Goal: Information Seeking & Learning: Learn about a topic

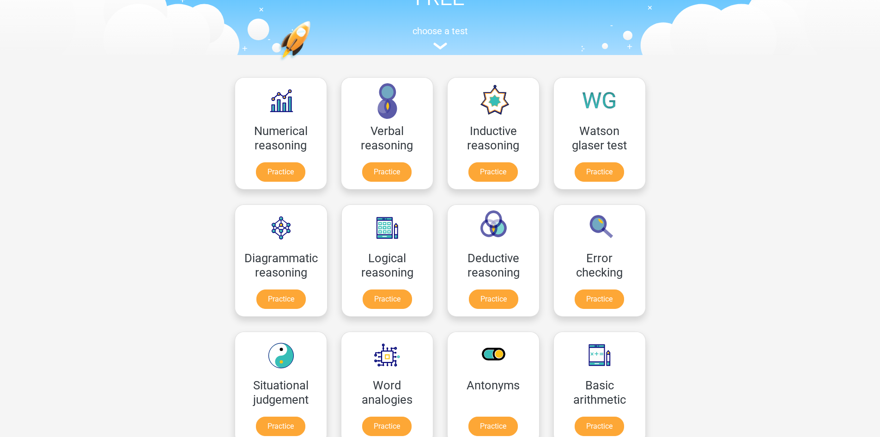
scroll to position [78, 0]
click at [287, 163] on link "Practice" at bounding box center [281, 173] width 52 height 20
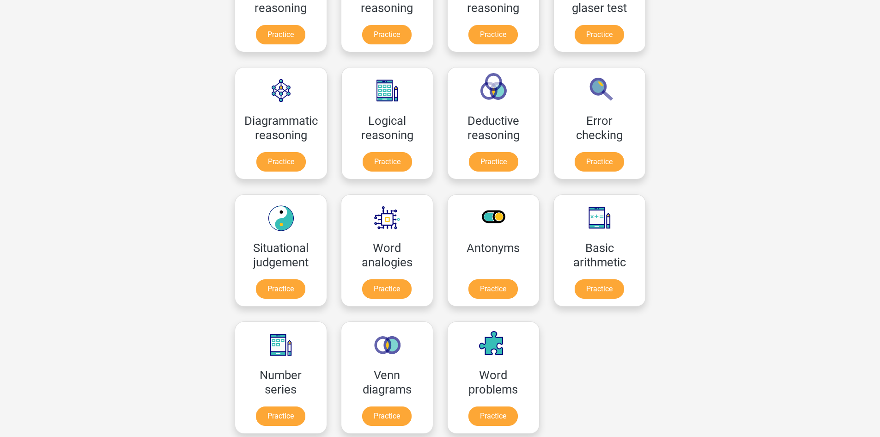
scroll to position [213, 0]
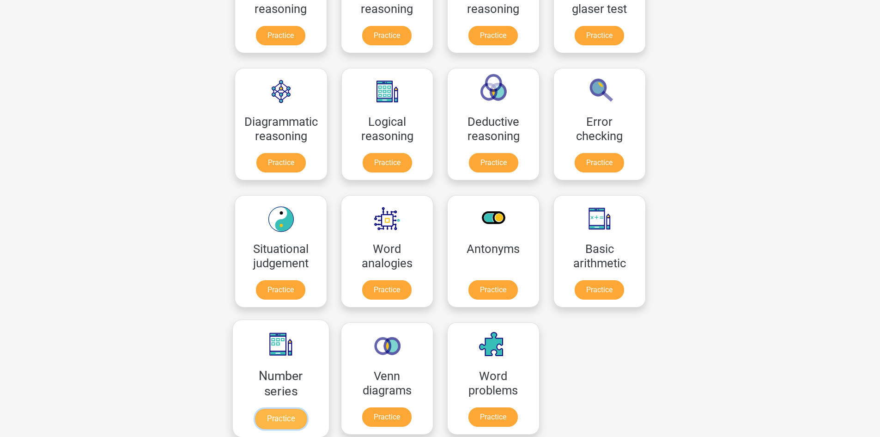
click at [268, 408] on link "Practice" at bounding box center [281, 418] width 52 height 20
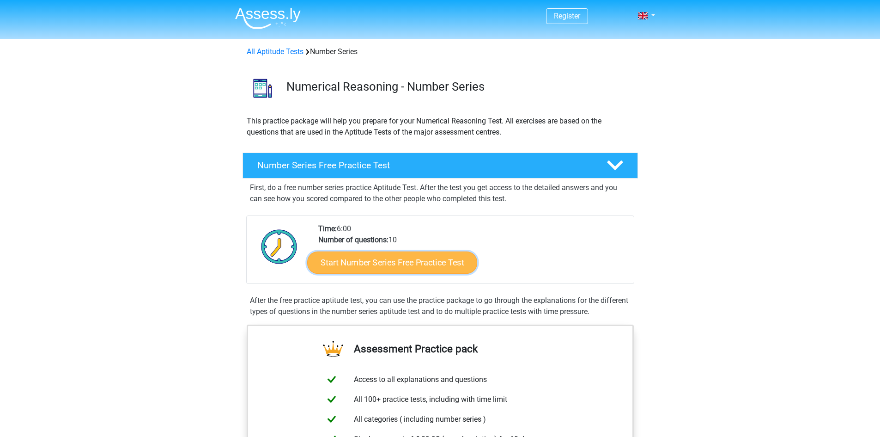
click at [367, 266] on link "Start Number Series Free Practice Test" at bounding box center [392, 262] width 170 height 22
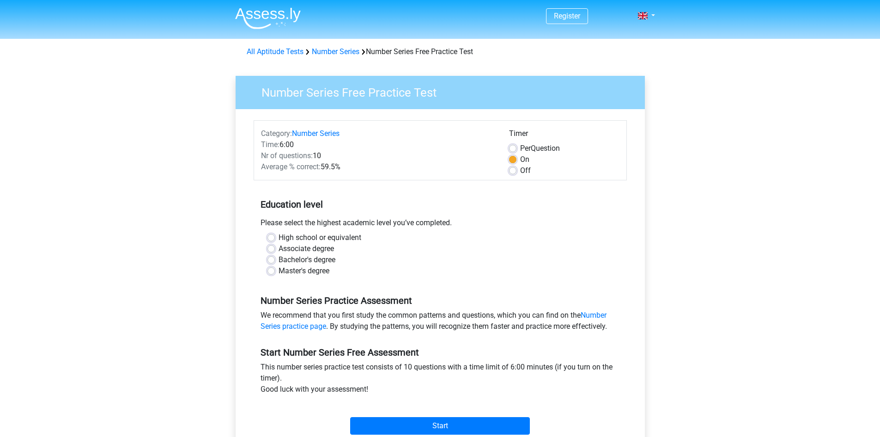
click at [518, 170] on div "Off" at bounding box center [564, 170] width 110 height 11
click at [520, 169] on label "Off" at bounding box center [525, 170] width 11 height 11
click at [514, 169] on input "Off" at bounding box center [512, 169] width 7 height 9
radio input "true"
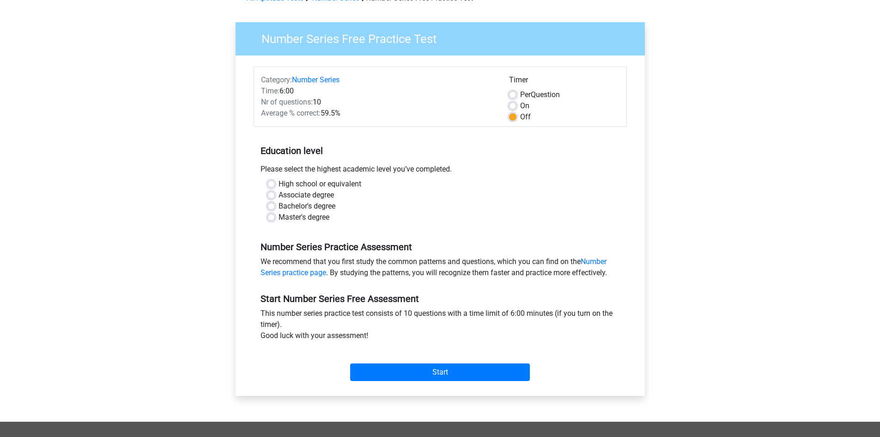
click at [279, 186] on label "High school or equivalent" at bounding box center [320, 183] width 83 height 11
click at [270, 186] on input "High school or equivalent" at bounding box center [270, 182] width 7 height 9
radio input "true"
click at [473, 374] on input "Start" at bounding box center [440, 372] width 180 height 18
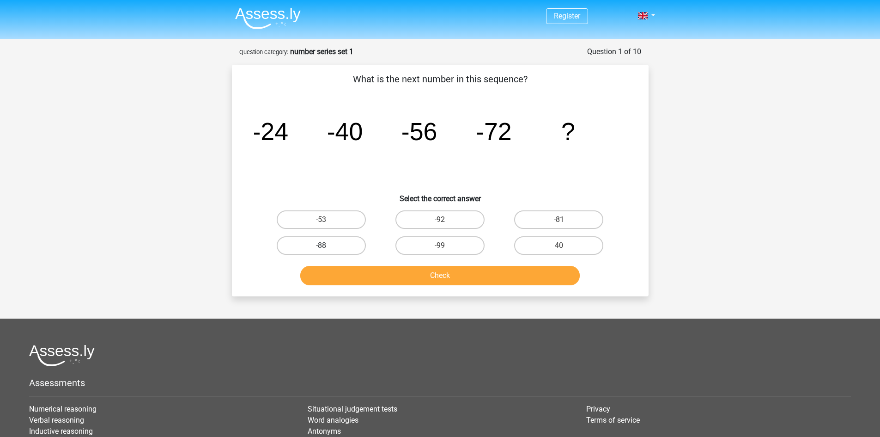
click at [290, 248] on label "-88" at bounding box center [321, 245] width 89 height 18
click at [321, 248] on input "-88" at bounding box center [324, 248] width 6 height 6
radio input "true"
click at [407, 273] on button "Check" at bounding box center [439, 275] width 279 height 19
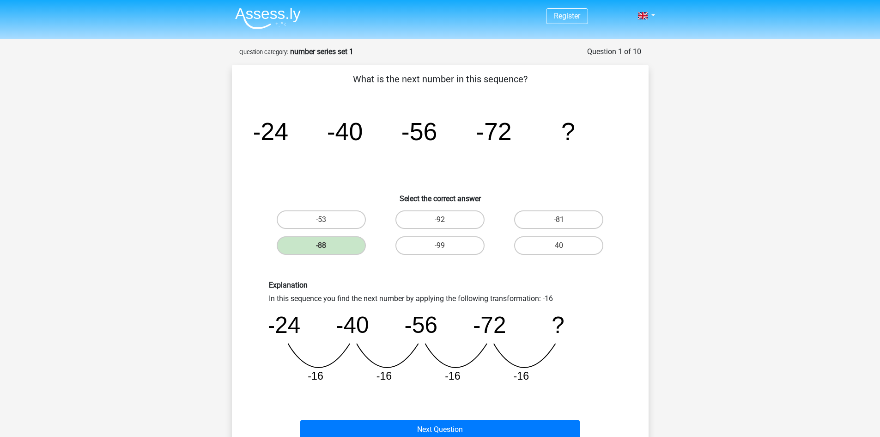
scroll to position [81, 0]
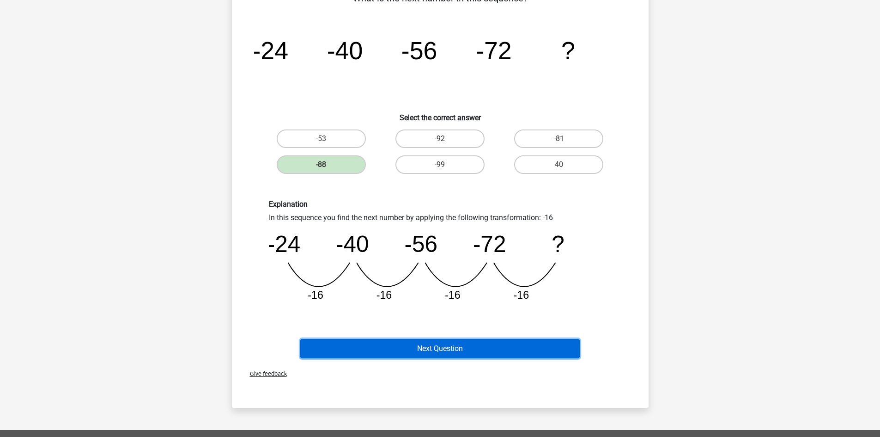
click at [438, 354] on button "Next Question" at bounding box center [439, 348] width 279 height 19
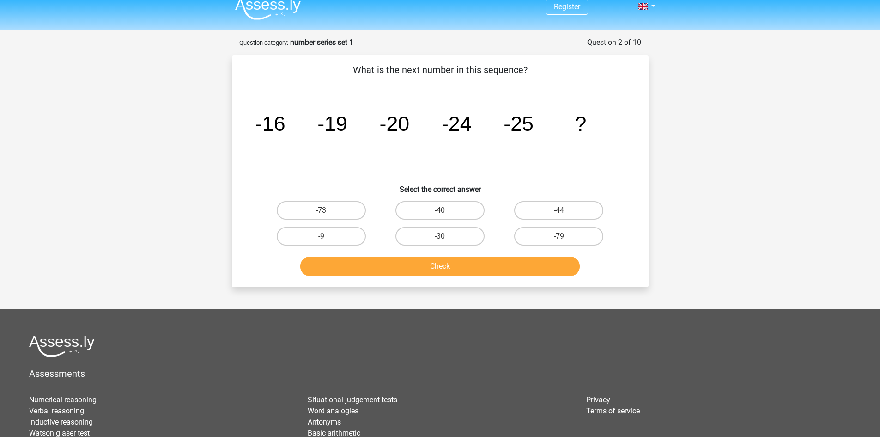
scroll to position [9, 0]
click at [464, 237] on label "-30" at bounding box center [439, 236] width 89 height 18
click at [446, 237] on input "-30" at bounding box center [443, 240] width 6 height 6
radio input "true"
click at [445, 265] on button "Check" at bounding box center [439, 266] width 279 height 19
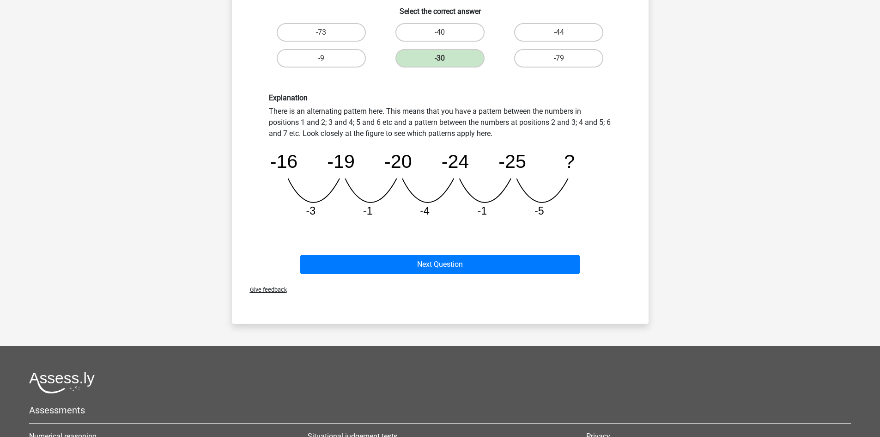
scroll to position [188, 0]
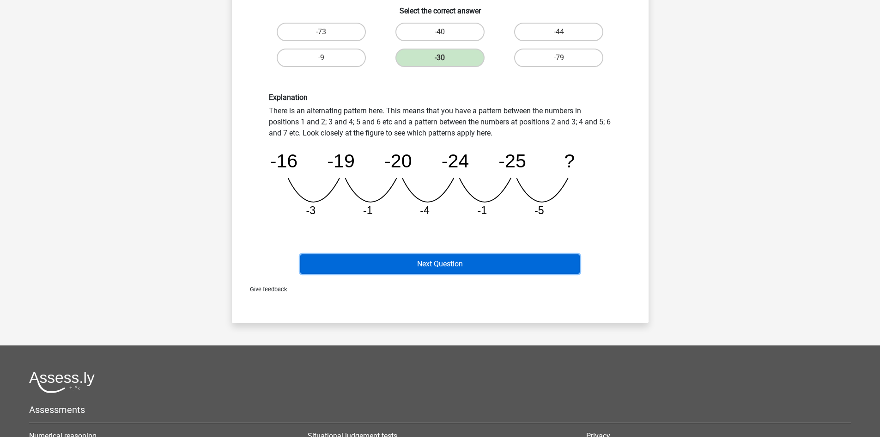
click at [484, 258] on button "Next Question" at bounding box center [439, 263] width 279 height 19
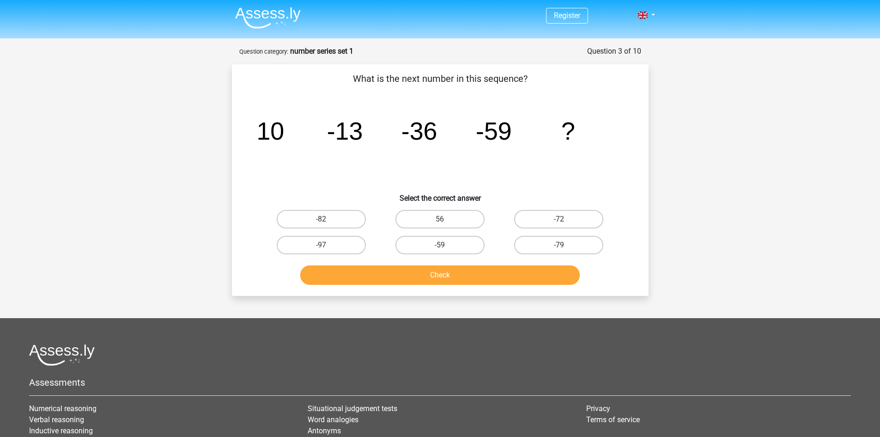
scroll to position [0, 0]
click at [334, 222] on label "-82" at bounding box center [321, 219] width 89 height 18
click at [327, 222] on input "-82" at bounding box center [324, 222] width 6 height 6
radio input "true"
click at [416, 274] on button "Check" at bounding box center [439, 275] width 279 height 19
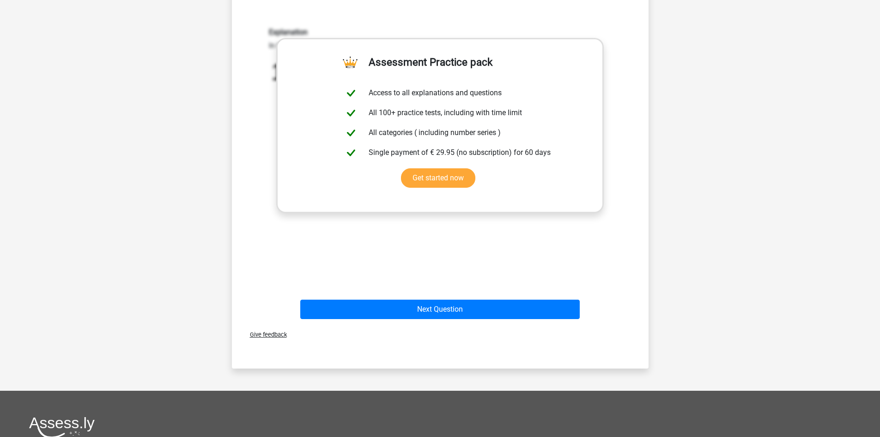
scroll to position [265, 0]
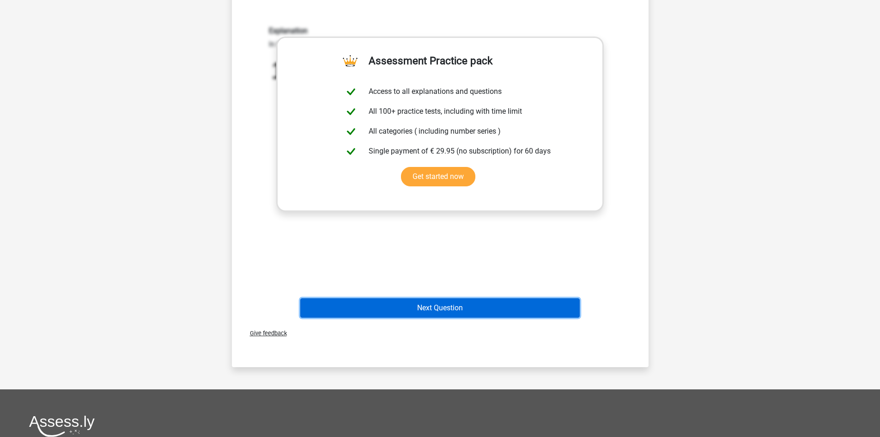
click at [413, 311] on button "Next Question" at bounding box center [439, 307] width 279 height 19
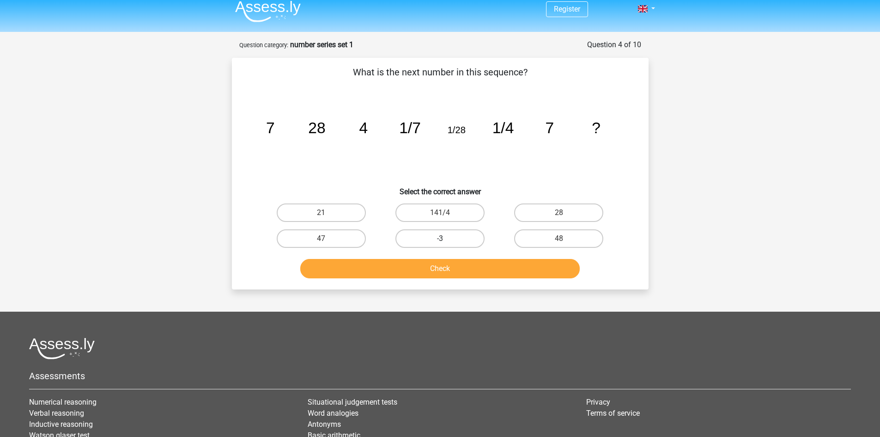
scroll to position [0, 0]
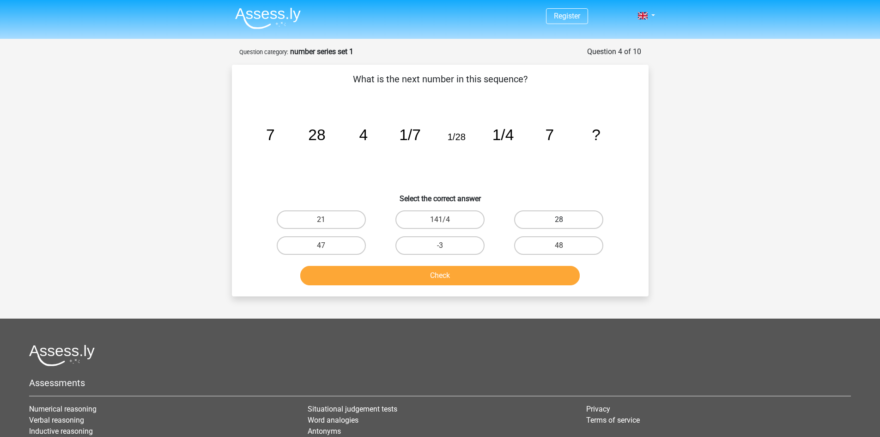
click at [555, 222] on label "28" at bounding box center [558, 219] width 89 height 18
click at [559, 222] on input "28" at bounding box center [562, 222] width 6 height 6
radio input "true"
click at [490, 279] on button "Check" at bounding box center [439, 275] width 279 height 19
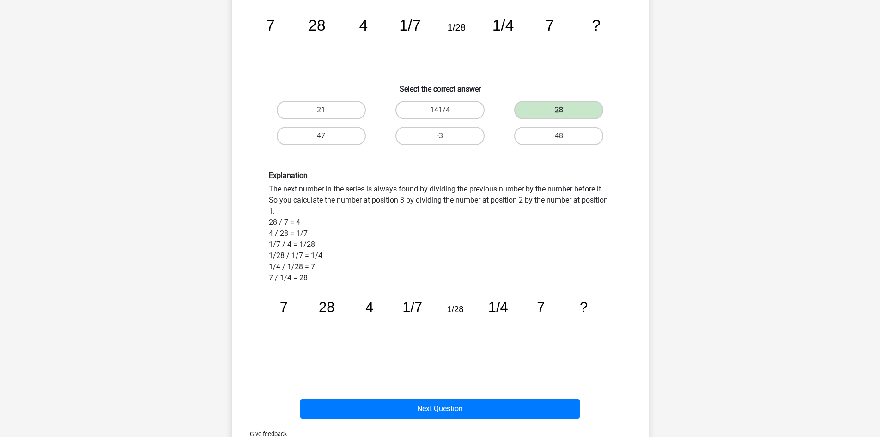
scroll to position [110, 0]
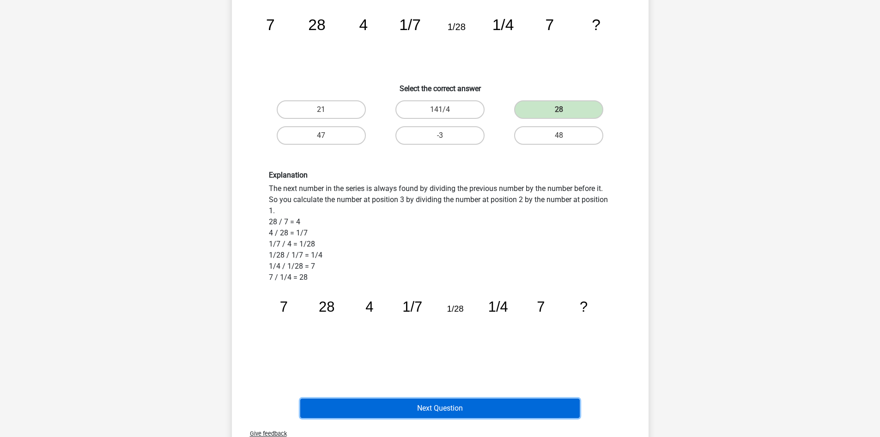
click at [449, 412] on button "Next Question" at bounding box center [439, 407] width 279 height 19
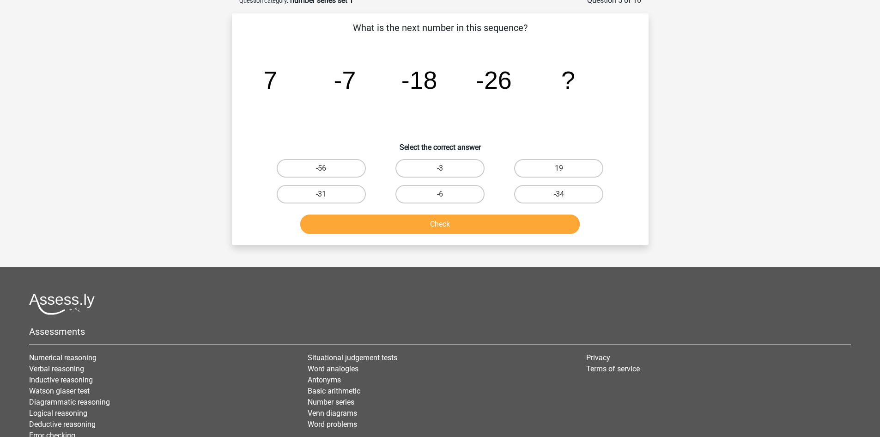
scroll to position [46, 0]
